Goal: Information Seeking & Learning: Learn about a topic

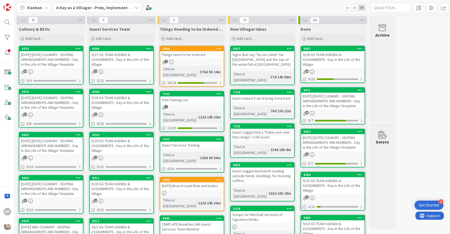
click at [65, 108] on div "[DATE] [DATE] CULINARY - SEATING ARRANGEMENTS AND NUMBERS - Day in the Life of …" at bounding box center [50, 102] width 63 height 17
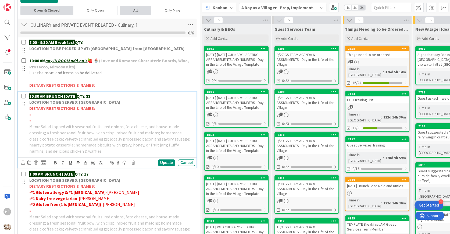
click at [113, 93] on p "10:30 AM BRUNCH on SUNDAY QTY: 33" at bounding box center [111, 96] width 164 height 6
click at [167, 159] on div "Update" at bounding box center [166, 162] width 17 height 6
click at [61, 112] on p "•" at bounding box center [111, 114] width 164 height 6
click at [61, 112] on span "Doy- 1 onion allergy" at bounding box center [49, 114] width 37 height 5
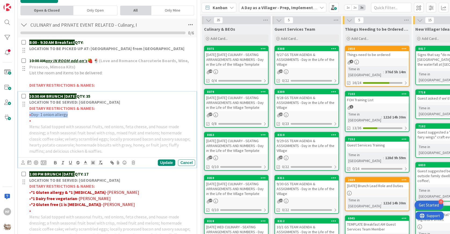
click at [61, 112] on span "Doy- 1 onion allergy" at bounding box center [49, 114] width 37 height 5
click at [57, 162] on icon "button" at bounding box center [55, 162] width 5 height 5
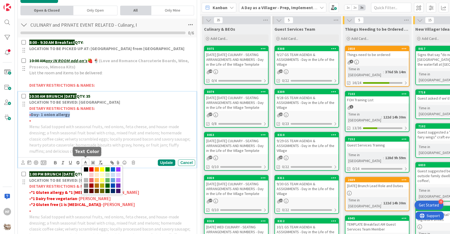
click at [86, 164] on line at bounding box center [85, 164] width 3 height 0
click at [91, 168] on span at bounding box center [91, 169] width 4 height 4
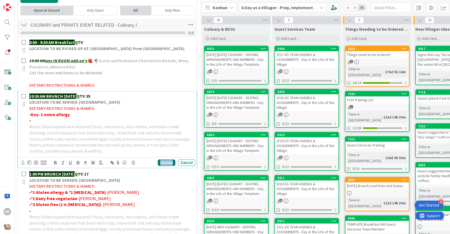
click at [169, 161] on div "Update" at bounding box center [166, 162] width 17 height 6
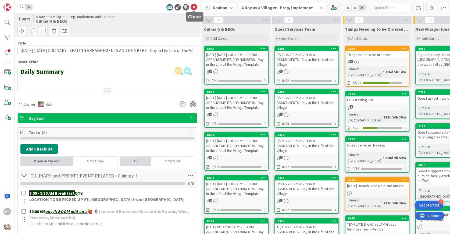
click at [194, 6] on icon at bounding box center [194, 7] width 6 height 6
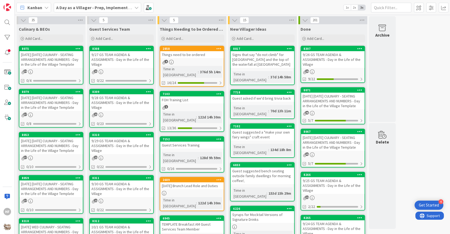
click at [130, 8] on b "A Day as a Villager - Prep, Implement and Execute" at bounding box center [104, 7] width 96 height 5
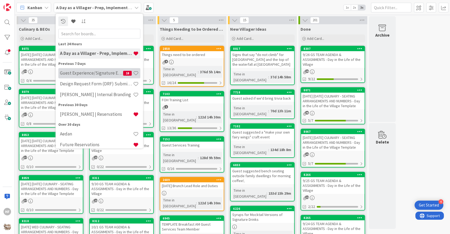
click at [111, 72] on h4 "Guest Experience/Signature Events" at bounding box center [91, 72] width 63 height 5
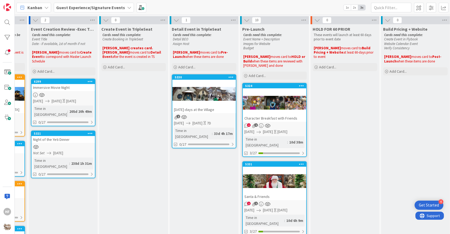
scroll to position [0, 78]
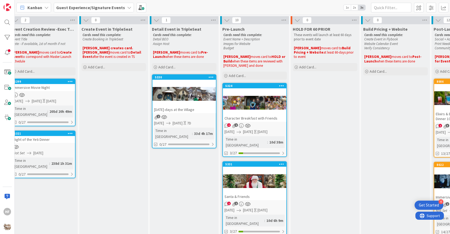
click at [207, 95] on div at bounding box center [183, 94] width 63 height 24
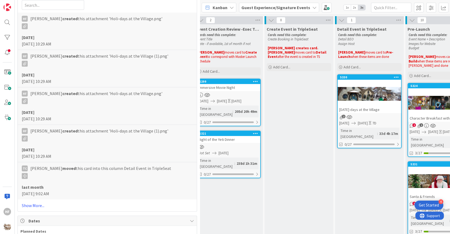
scroll to position [1150, 0]
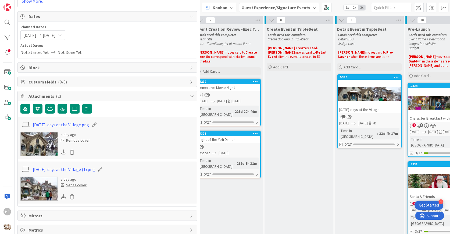
click at [46, 141] on img at bounding box center [39, 144] width 38 height 24
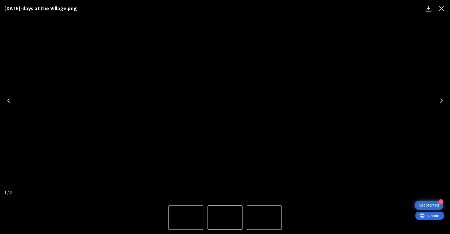
click at [442, 101] on icon "Next" at bounding box center [441, 100] width 3 height 4
click at [440, 10] on icon "Close" at bounding box center [441, 8] width 5 height 5
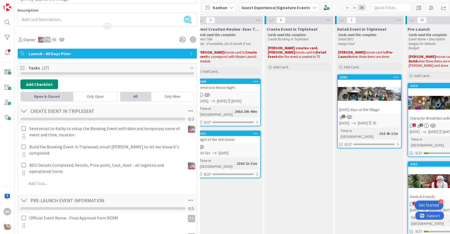
scroll to position [0, 0]
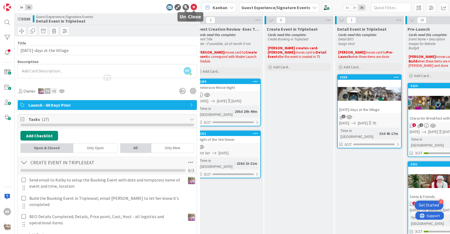
click at [192, 8] on icon at bounding box center [194, 7] width 6 height 6
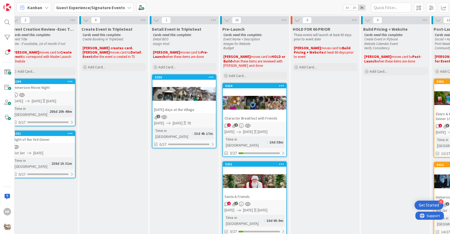
click at [255, 111] on div at bounding box center [254, 102] width 63 height 24
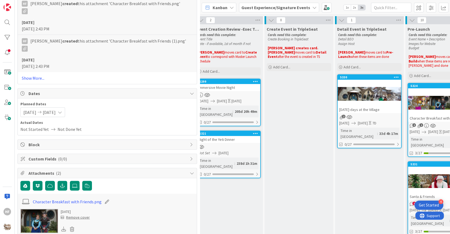
scroll to position [1206, 0]
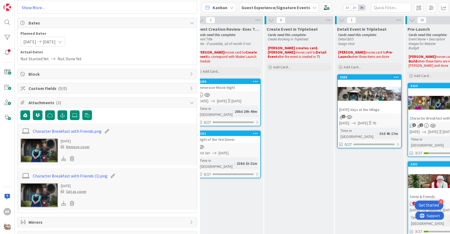
click at [30, 142] on img at bounding box center [39, 150] width 38 height 24
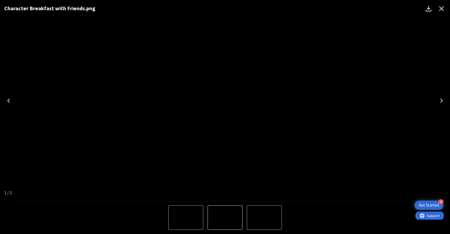
click at [441, 100] on icon "Next" at bounding box center [441, 100] width 9 height 9
click at [443, 9] on icon "Close" at bounding box center [441, 8] width 9 height 9
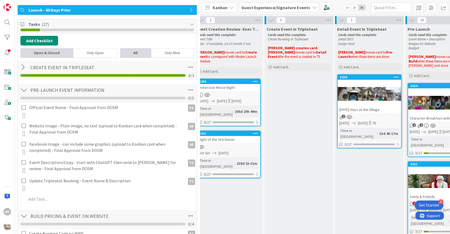
scroll to position [0, 0]
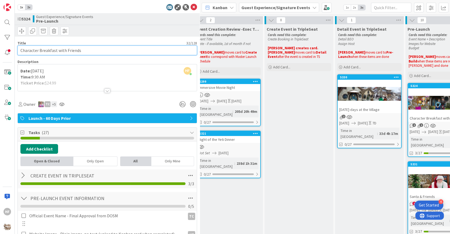
click at [101, 47] on input "Character Breakfast with Friends" at bounding box center [107, 50] width 180 height 10
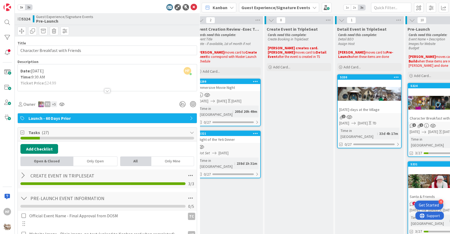
click at [72, 84] on div at bounding box center [107, 84] width 179 height 14
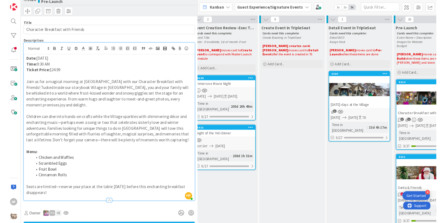
scroll to position [19, 0]
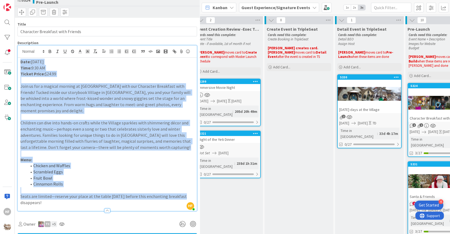
drag, startPoint x: 190, startPoint y: 191, endPoint x: 0, endPoint y: 40, distance: 242.1
click at [0, 40] on div "HF 1x 2x ID 5324 Guest Experience/Signature Events Pre-Launch Title 32 / 128 Ch…" at bounding box center [100, 117] width 200 height 234
copy div "Date: December 6, 2025 Time: 9:30 AM Ticket Price: $24.99 Join us for a magical…"
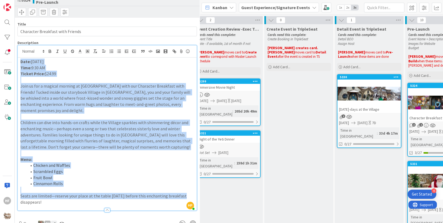
scroll to position [0, 0]
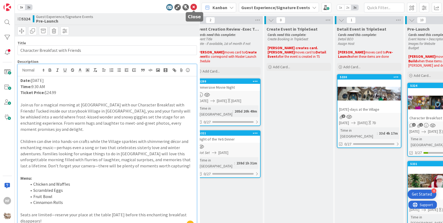
click at [193, 8] on icon at bounding box center [194, 7] width 6 height 6
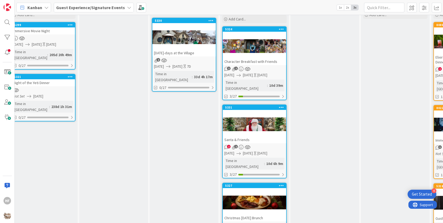
scroll to position [57, 78]
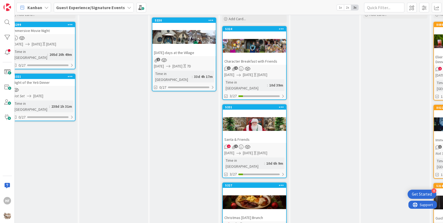
click at [258, 122] on div at bounding box center [254, 124] width 63 height 24
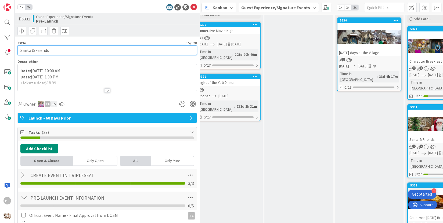
click at [93, 51] on input "Santa & Friends" at bounding box center [107, 50] width 180 height 10
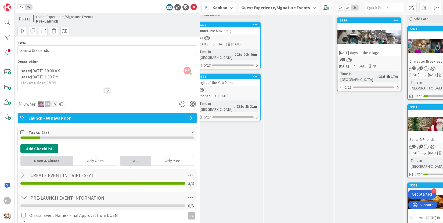
click at [100, 87] on div at bounding box center [107, 84] width 179 height 14
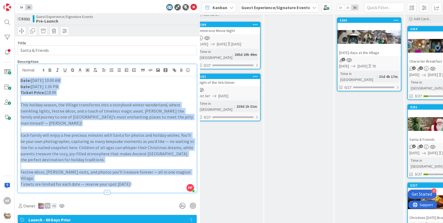
drag, startPoint x: 133, startPoint y: 171, endPoint x: 0, endPoint y: 61, distance: 172.3
click at [0, 61] on div "HF 1x 2x ID 5331 Guest Experience/Signature Events Pre-Launch Title 15 / 128 Sa…" at bounding box center [100, 111] width 200 height 223
copy div "Date: December 20, 2025 at 10:00 AM Date: December 21, 2025 at 1:30 PM Ticket P…"
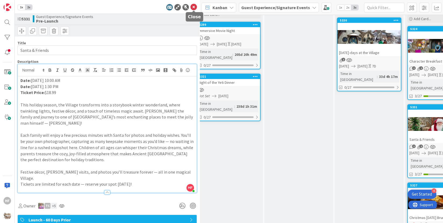
click at [194, 8] on icon at bounding box center [194, 7] width 6 height 6
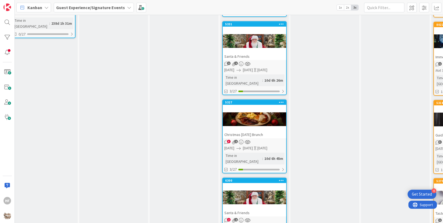
click at [269, 131] on div "Christmas Sunday Brunch" at bounding box center [254, 134] width 63 height 7
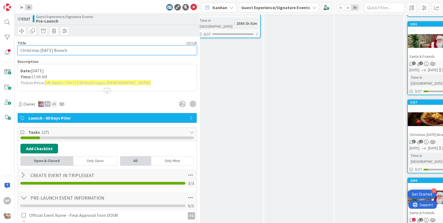
click at [112, 49] on input "Christmas Sunday Brunch" at bounding box center [107, 50] width 180 height 10
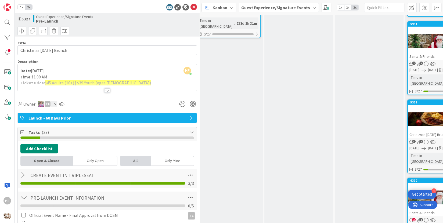
click at [113, 90] on div at bounding box center [107, 84] width 179 height 14
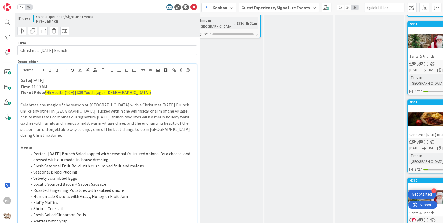
scroll to position [72, 0]
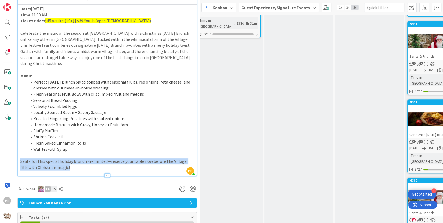
drag, startPoint x: 74, startPoint y: 164, endPoint x: 48, endPoint y: 29, distance: 138.0
click at [48, 28] on div "Description HF Hannah Farley just joined Date: Sunday, December 21, 2025 Time: …" at bounding box center [107, 81] width 180 height 189
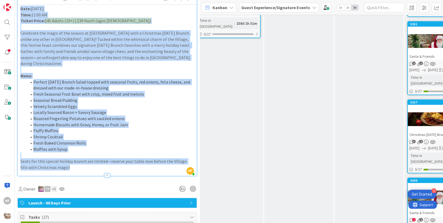
drag, startPoint x: 68, startPoint y: 162, endPoint x: 20, endPoint y: 8, distance: 160.6
click at [20, 8] on div "Date: Sunday, December 21, 2025 Time: 11:00 AM Ticket Price: $45 Adults (10+) |…" at bounding box center [107, 90] width 179 height 171
copy div "Date: Sunday, December 21, 2025 Time: 11:00 AM Ticket Price: $45 Adults (10+) |…"
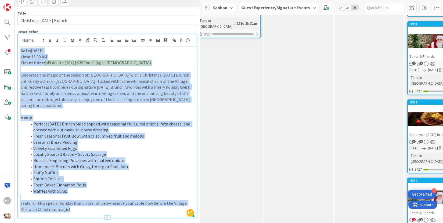
scroll to position [0, 0]
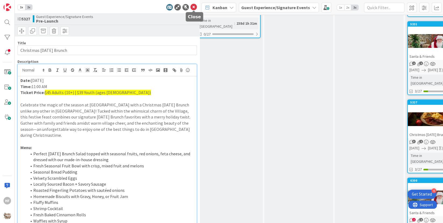
click at [193, 9] on icon at bounding box center [194, 7] width 6 height 6
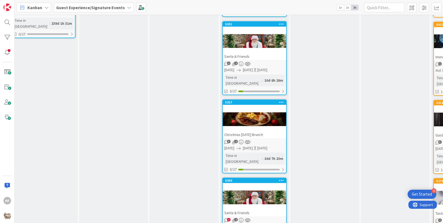
click at [268, 53] on div "Santa & Friends" at bounding box center [254, 56] width 63 height 7
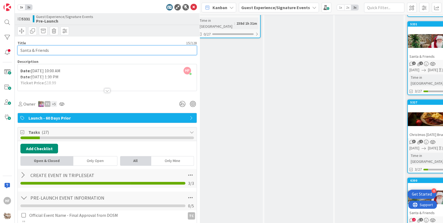
click at [98, 50] on input "Santa & Friends" at bounding box center [107, 50] width 180 height 10
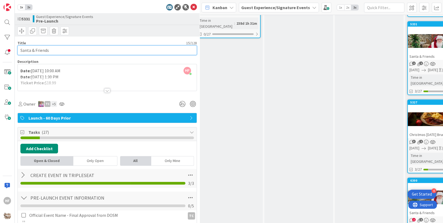
paste input "at Ancient Lore Village"
type input "Santa at Ancient Lore Village"
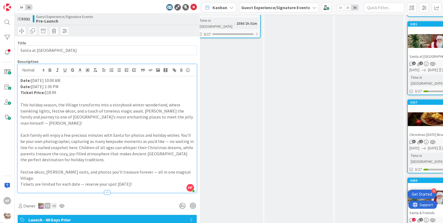
click at [122, 70] on div "HF Hannah Farley just joined Date: December 20, 2025 at 10:00 AM Date: December…" at bounding box center [107, 128] width 179 height 129
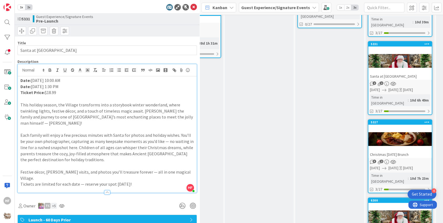
scroll to position [120, 116]
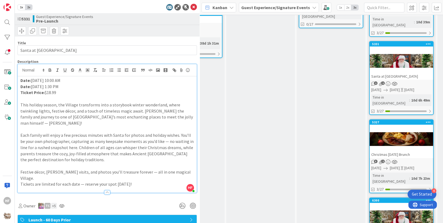
click at [403, 136] on div at bounding box center [401, 139] width 63 height 24
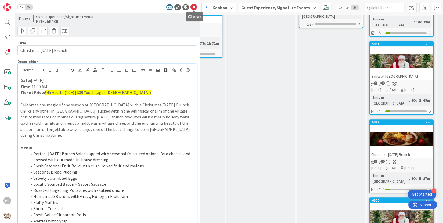
click at [194, 10] on icon at bounding box center [194, 7] width 6 height 6
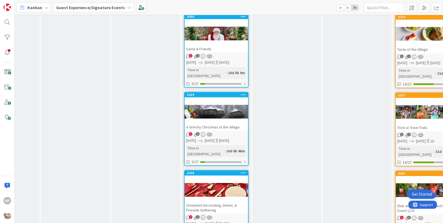
scroll to position [306, 116]
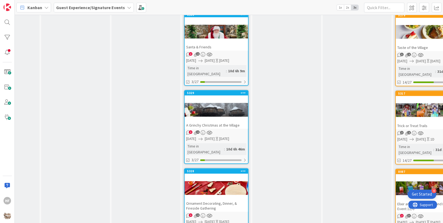
click at [226, 122] on div "A Grinchy Christmas at the Village" at bounding box center [216, 125] width 63 height 7
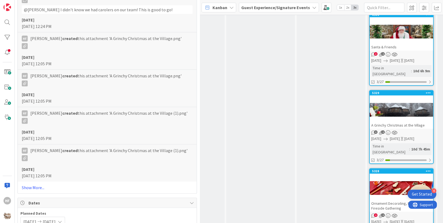
scroll to position [1204, 0]
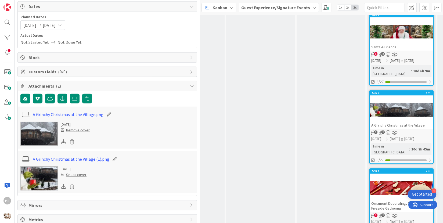
click at [49, 132] on img at bounding box center [39, 134] width 38 height 24
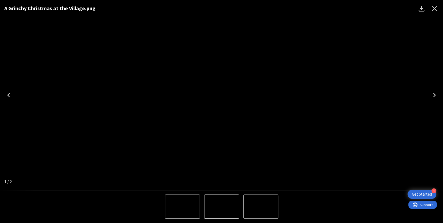
click at [435, 99] on icon "Next" at bounding box center [435, 95] width 9 height 9
click at [435, 10] on icon "Close" at bounding box center [435, 8] width 9 height 9
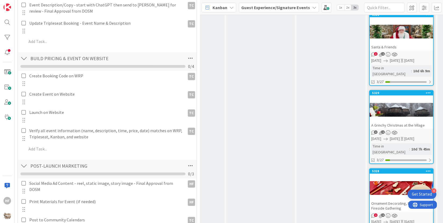
scroll to position [0, 0]
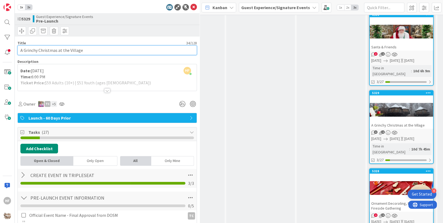
click at [88, 52] on input "A Grinchy Christmas at the Village" at bounding box center [107, 50] width 180 height 10
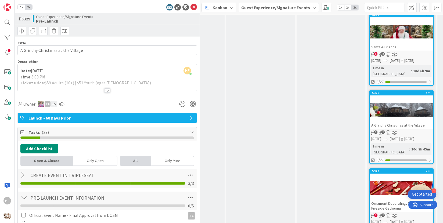
click at [81, 85] on div at bounding box center [107, 84] width 179 height 14
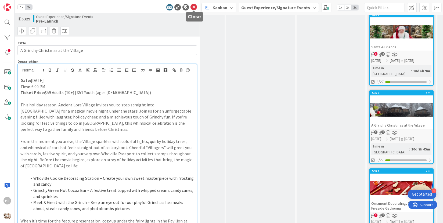
click at [194, 6] on icon at bounding box center [194, 7] width 6 height 6
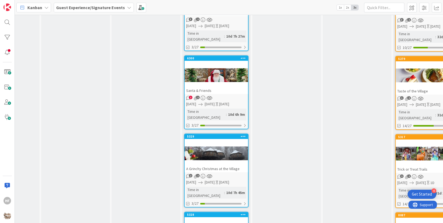
scroll to position [201, 116]
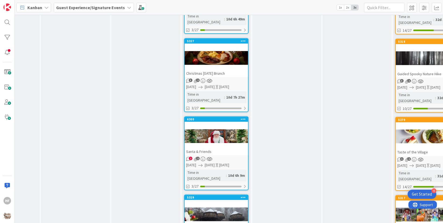
click at [85, 8] on b "Guest Experience/Signature Events" at bounding box center [90, 7] width 69 height 5
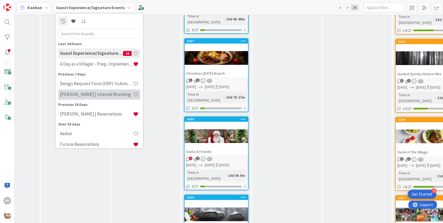
click at [93, 92] on h4 "TARA | Internal Branding" at bounding box center [96, 94] width 73 height 5
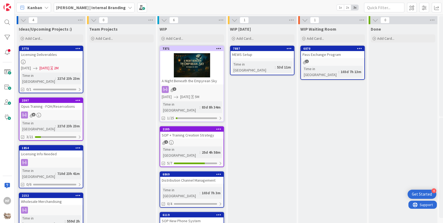
click at [196, 79] on div "A Night Beneath the Empyrean Sky" at bounding box center [191, 80] width 63 height 7
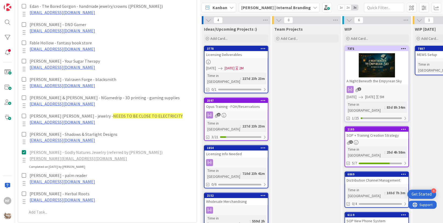
scroll to position [483, 0]
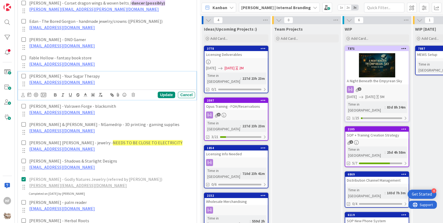
drag, startPoint x: 104, startPoint y: 76, endPoint x: 30, endPoint y: 74, distance: 74.5
click at [30, 74] on p "Cameron Carrell - Your Sugar Therapy" at bounding box center [111, 76] width 164 height 6
copy p "Cameron Carrell - Your Sugar Therapy"
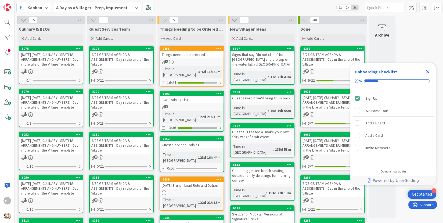
click at [56, 101] on div "[DATE] [DATE] CULINARY - SEATING ARRANGEMENTS AND NUMBERS - Day in the Life of …" at bounding box center [50, 102] width 63 height 17
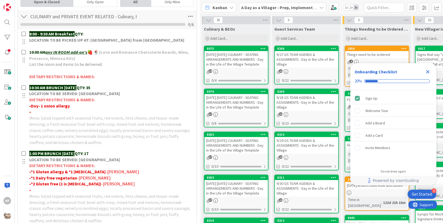
scroll to position [197, 0]
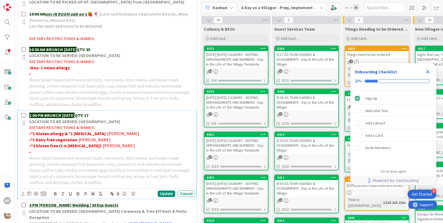
click at [92, 151] on p "•" at bounding box center [111, 152] width 164 height 6
paste div
click at [59, 153] on span "[PERSON_NAME]- 1 vegetarian" at bounding box center [59, 151] width 57 height 5
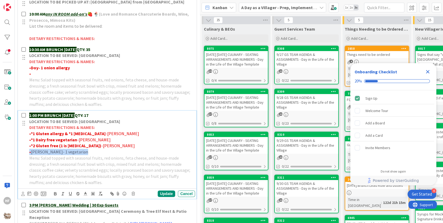
click at [59, 153] on span "[PERSON_NAME]- 1 vegetarian" at bounding box center [59, 151] width 57 height 5
click at [87, 193] on icon at bounding box center [85, 193] width 5 height 5
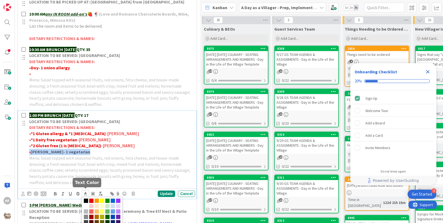
click at [94, 200] on span at bounding box center [102, 211] width 41 height 29
click at [93, 200] on span at bounding box center [91, 201] width 4 height 4
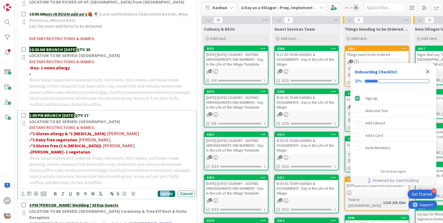
click at [170, 192] on div "Update" at bounding box center [166, 194] width 17 height 6
click at [109, 112] on p "1:00 PM BRUNCH [DATE] QTY: 17" at bounding box center [111, 115] width 164 height 6
click at [169, 194] on div "Update" at bounding box center [166, 194] width 17 height 6
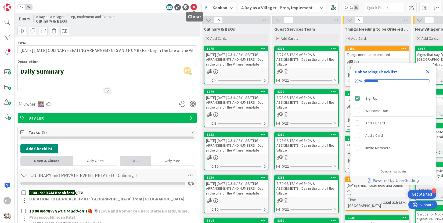
click at [194, 8] on icon at bounding box center [194, 7] width 6 height 6
